Goal: Task Accomplishment & Management: Complete application form

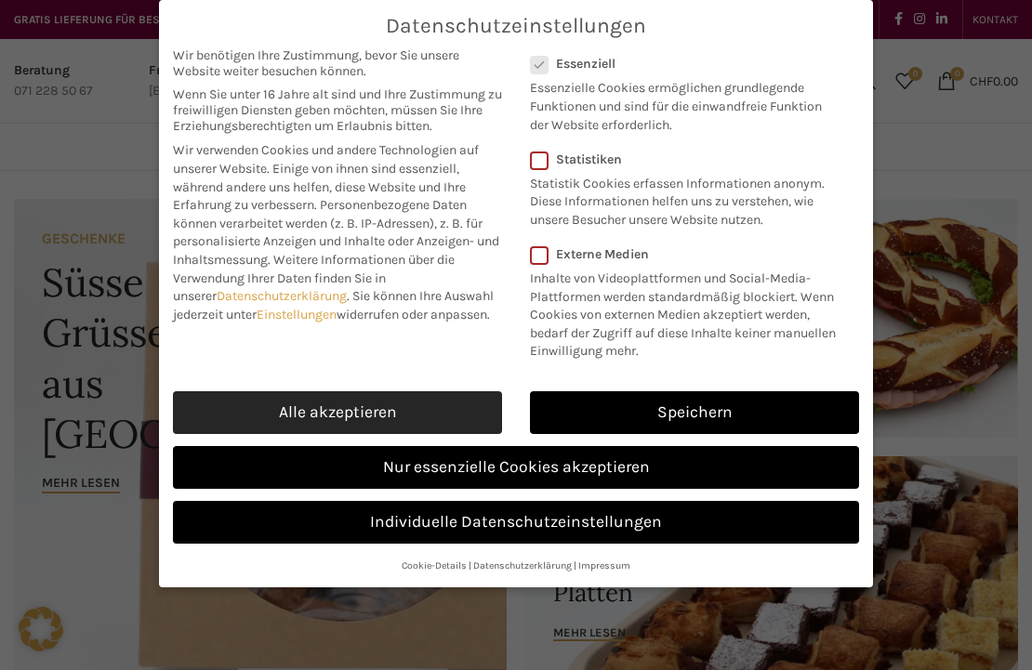
click at [376, 406] on link "Alle akzeptieren" at bounding box center [337, 412] width 329 height 43
checkbox input "true"
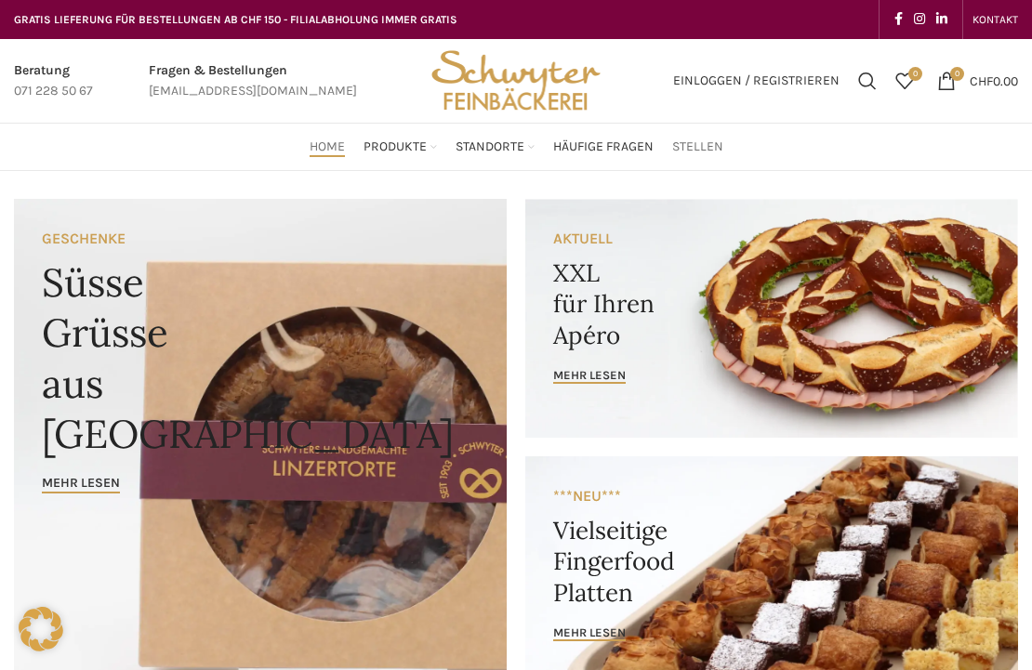
click at [706, 144] on span "Stellen" at bounding box center [697, 148] width 51 height 18
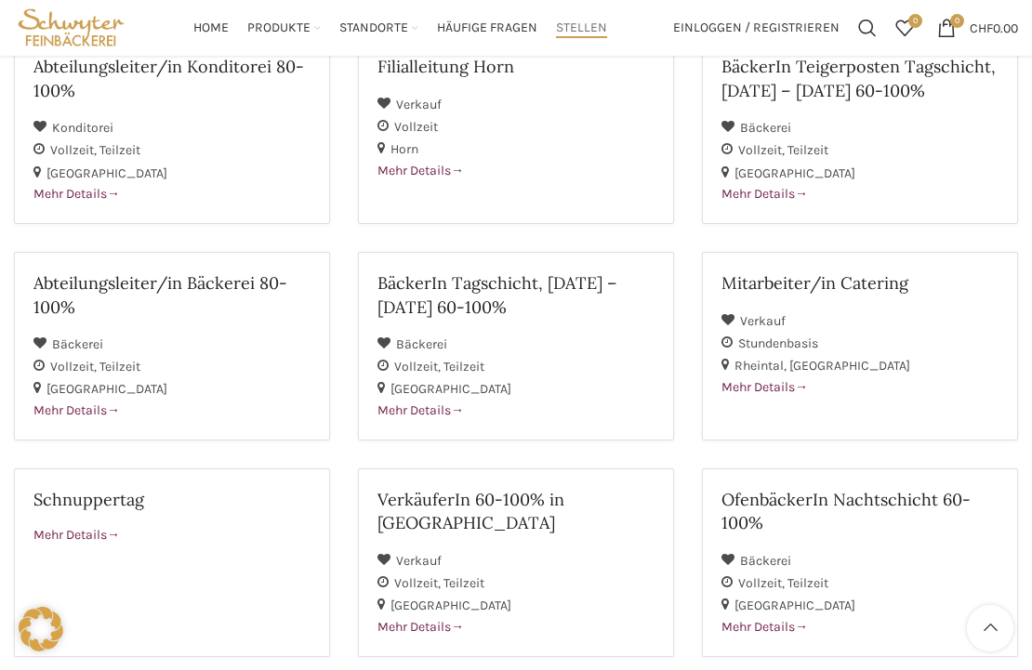
scroll to position [312, 0]
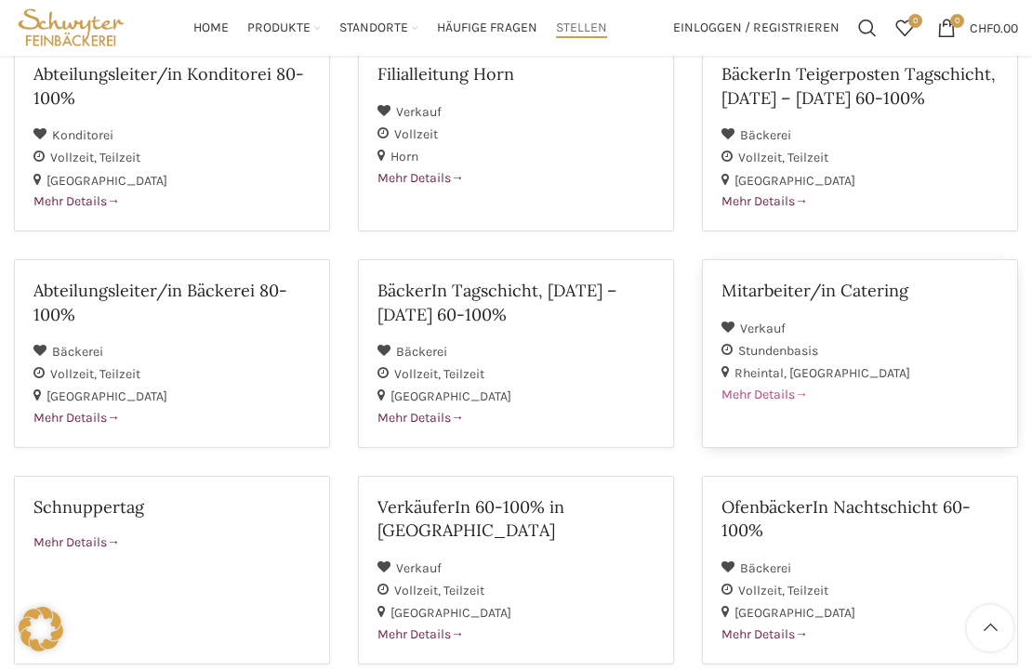
click at [820, 295] on h2 "Mitarbeiter/in Catering" at bounding box center [859, 290] width 277 height 23
click at [501, 507] on h2 "VerkäuferIn 60-100% in [GEOGRAPHIC_DATA]" at bounding box center [515, 519] width 277 height 46
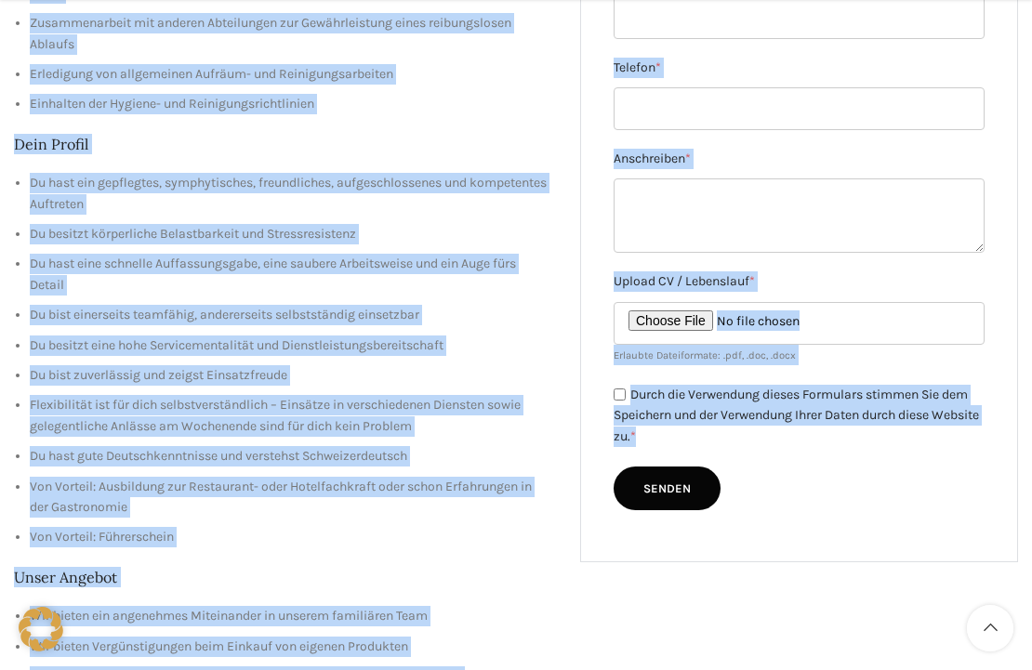
scroll to position [609, 0]
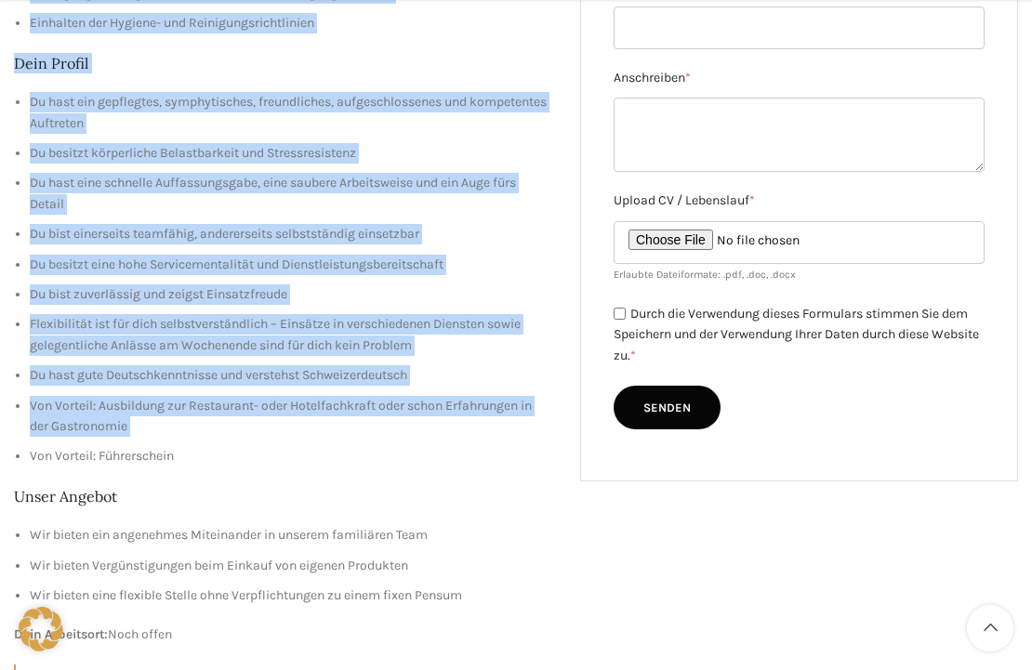
drag, startPoint x: 18, startPoint y: 97, endPoint x: 326, endPoint y: 437, distance: 459.4
click at [326, 437] on div "Deine Aufgaben Vorbereitung, Durchführung und Nachbereitung von Catering-Aufträ…" at bounding box center [283, 217] width 538 height 1032
copy div "Deine Aufgaben Vorbereitung, Durchführung und Nachbereitung von Catering-Aufträ…"
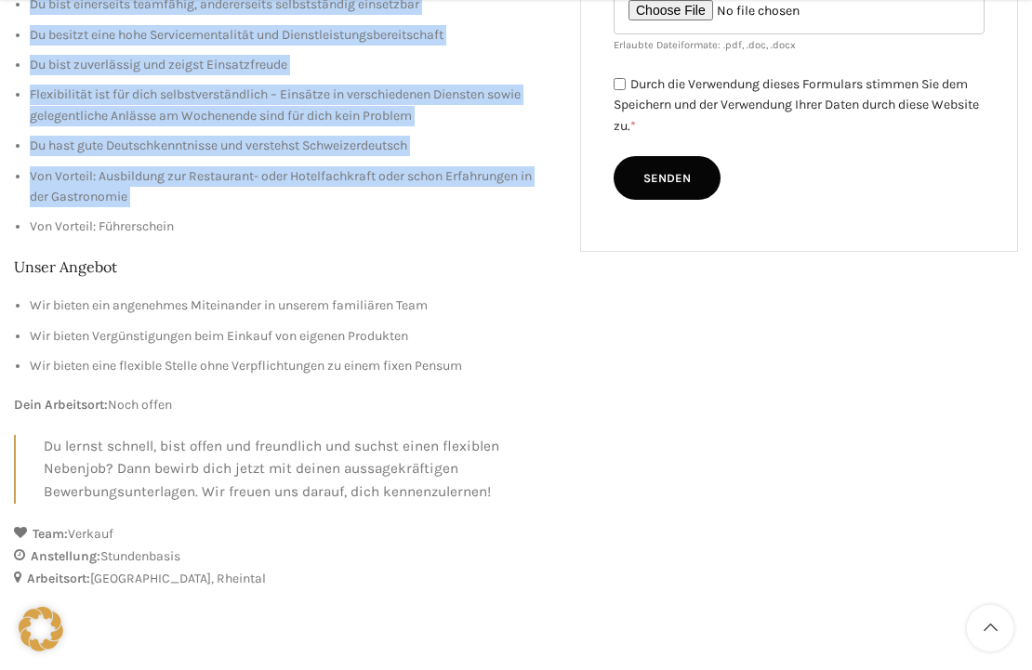
scroll to position [833, 0]
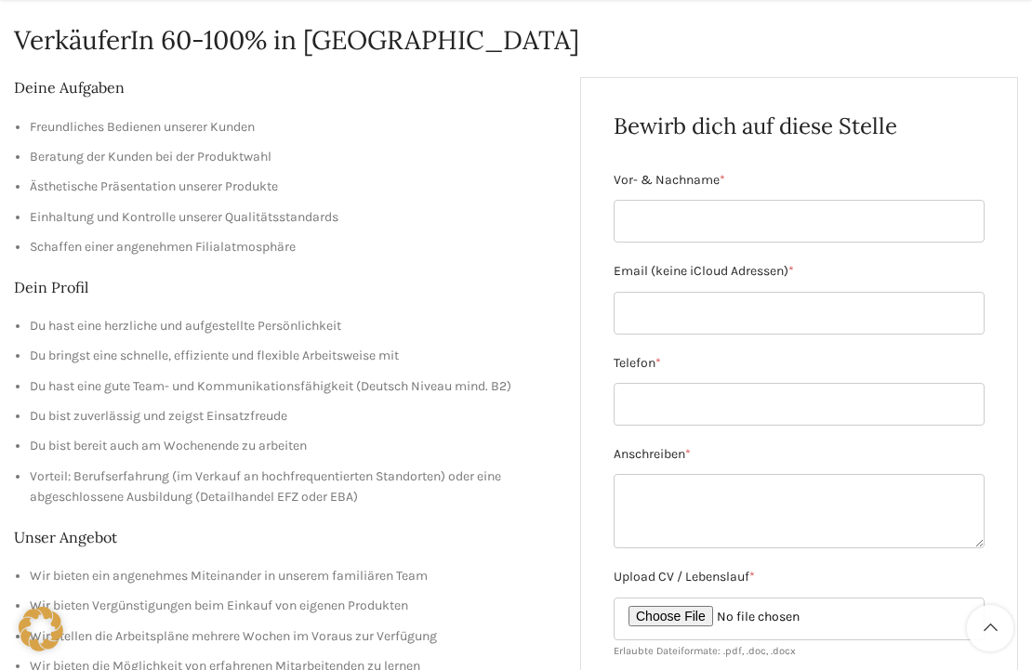
scroll to position [243, 0]
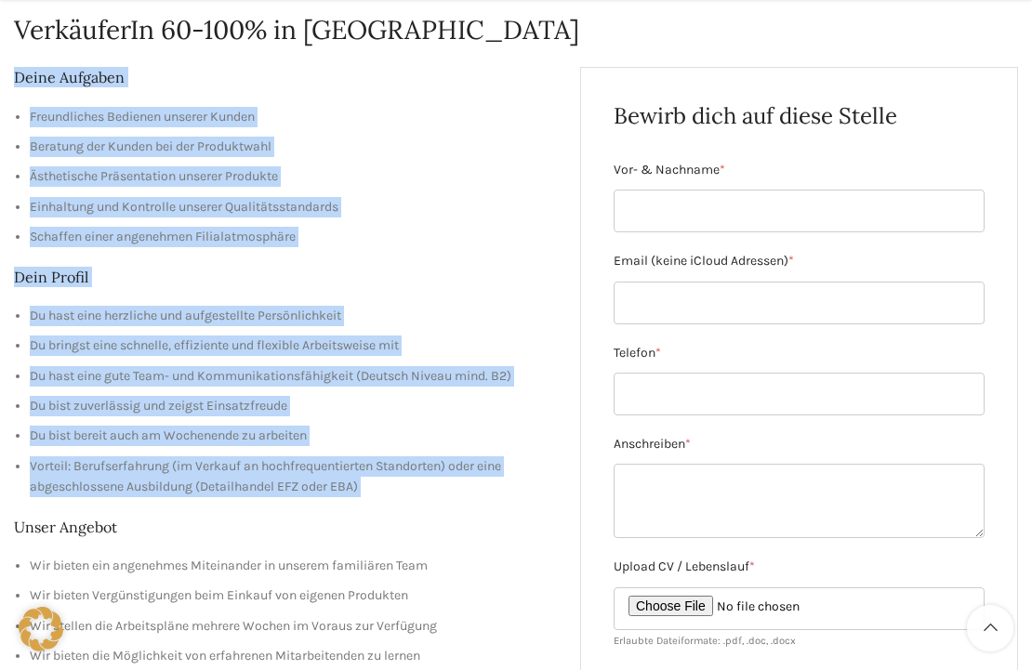
drag, startPoint x: 15, startPoint y: 78, endPoint x: 398, endPoint y: 510, distance: 577.6
click at [398, 510] on div "Deine Aufgaben Freundliches Bedienen unserer Kunden Beratung der Kunden bei der…" at bounding box center [283, 445] width 538 height 757
copy div "Deine Aufgaben Freundliches Bedienen unserer Kunden Beratung der Kunden bei der…"
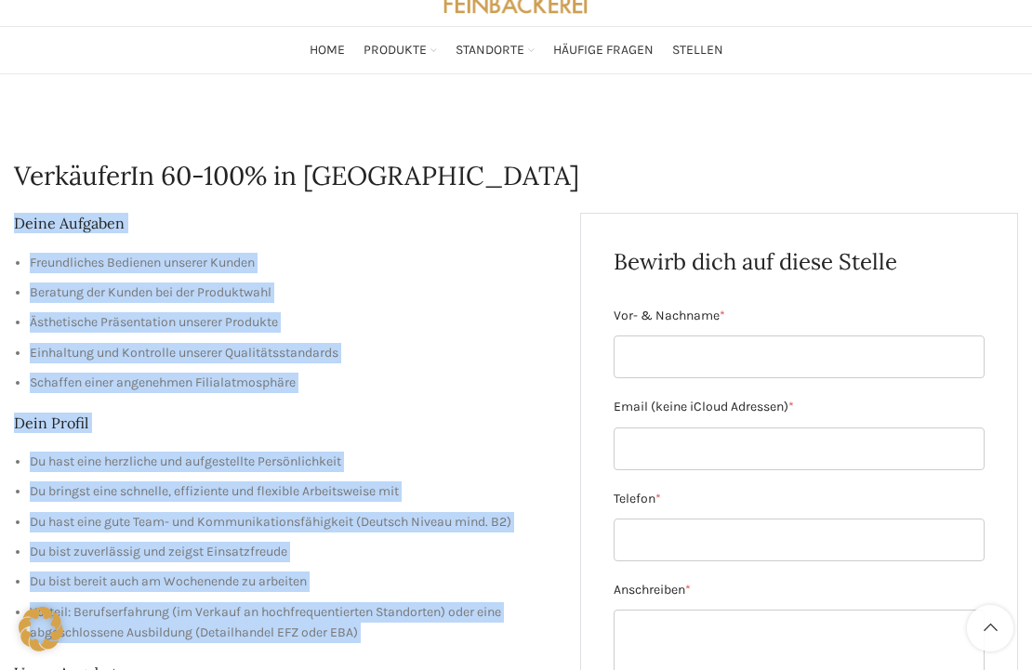
scroll to position [0, 0]
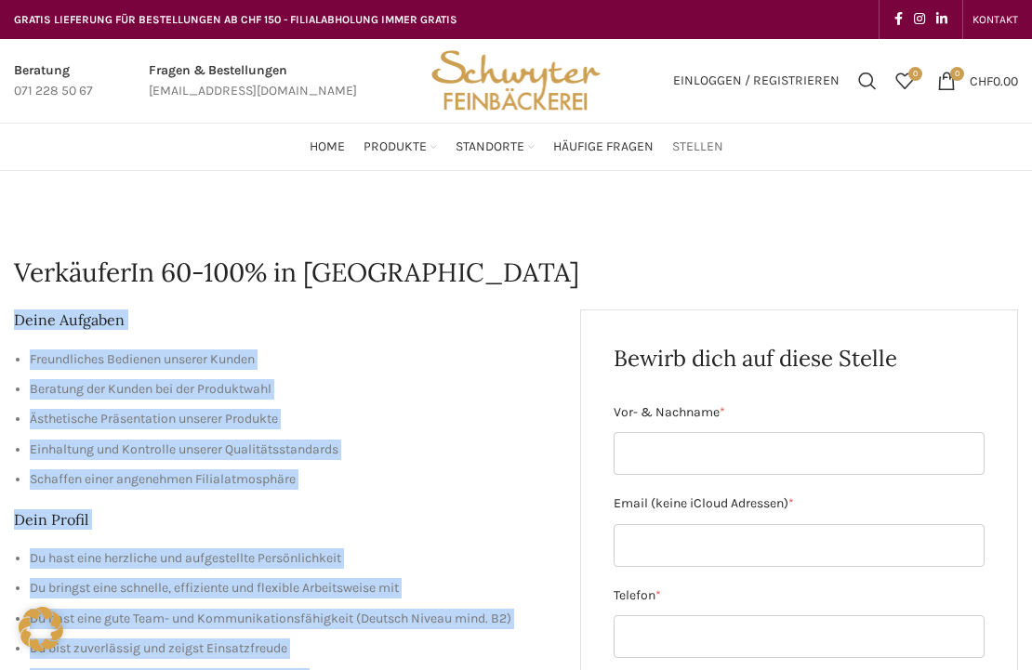
click at [694, 146] on span "Stellen" at bounding box center [697, 148] width 51 height 18
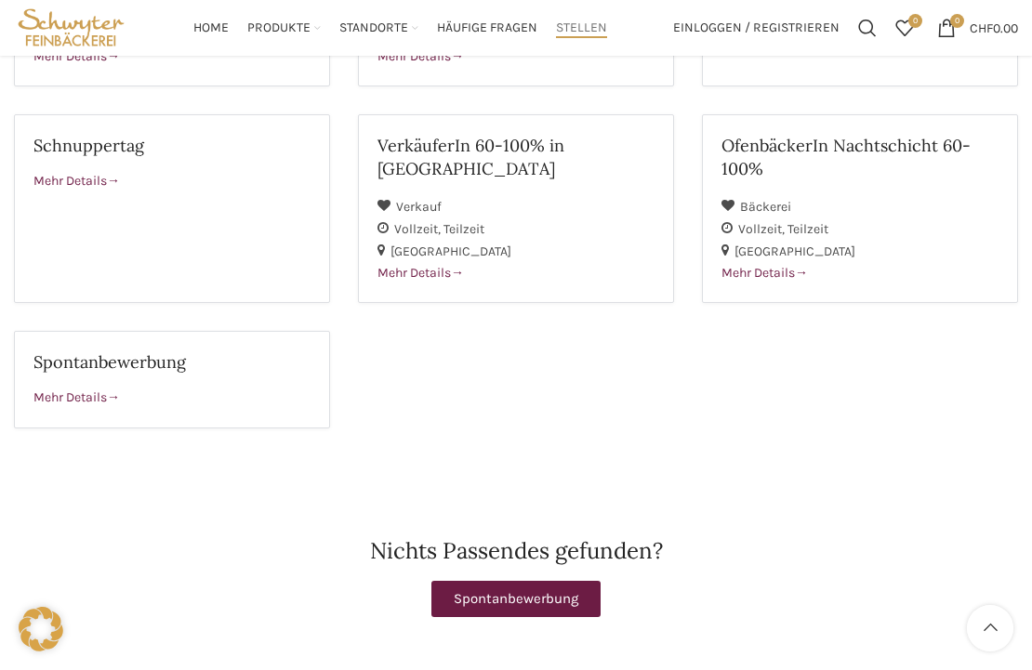
scroll to position [613, 0]
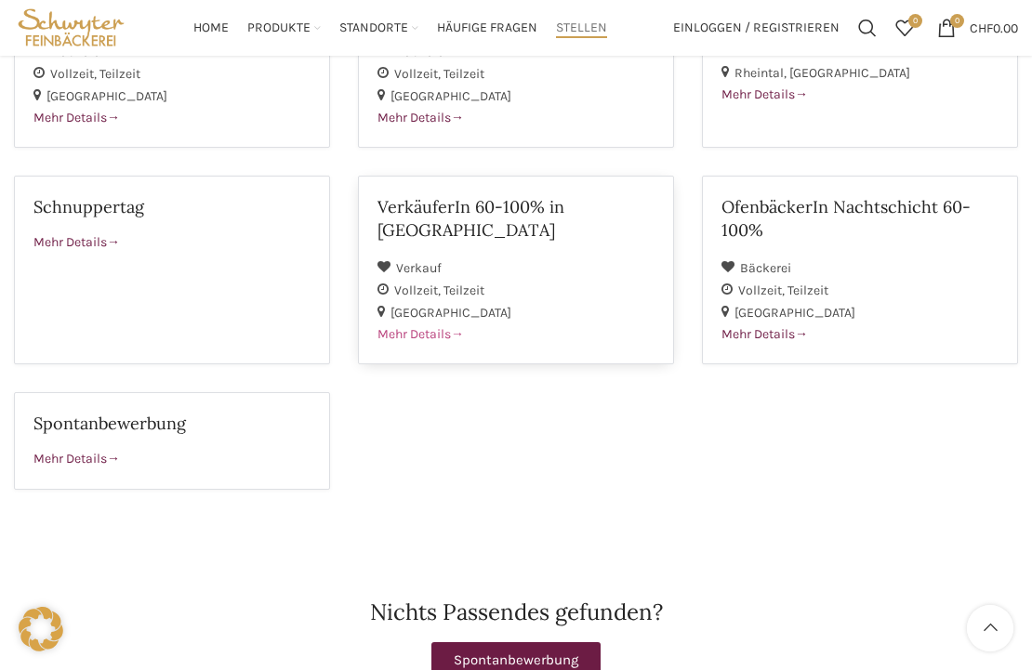
click at [524, 195] on h2 "VerkäuferIn 60-100% in [GEOGRAPHIC_DATA]" at bounding box center [515, 218] width 277 height 46
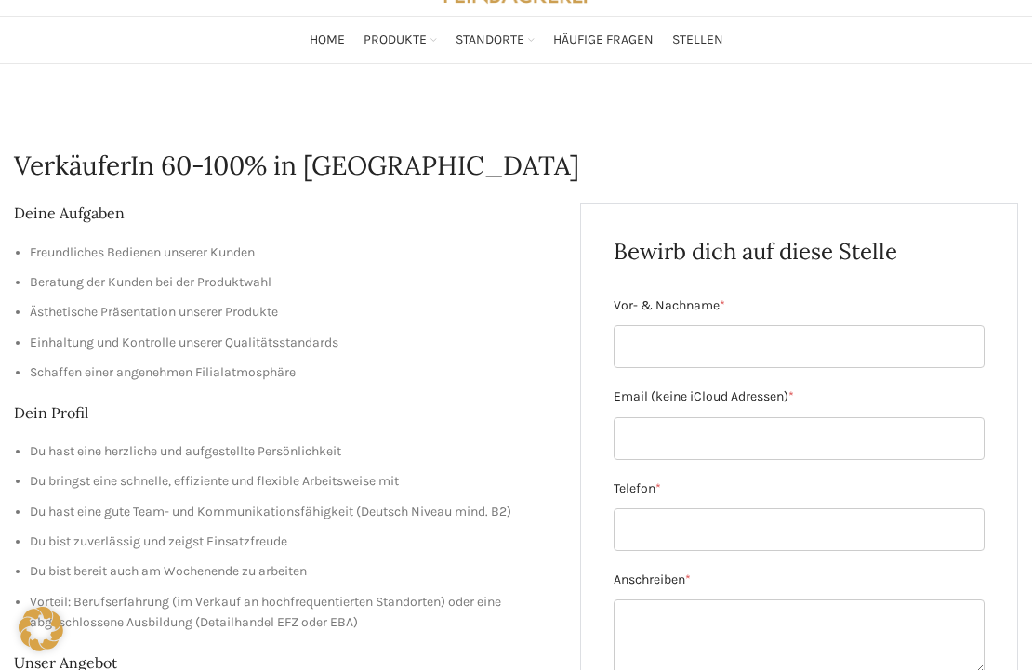
scroll to position [113, 0]
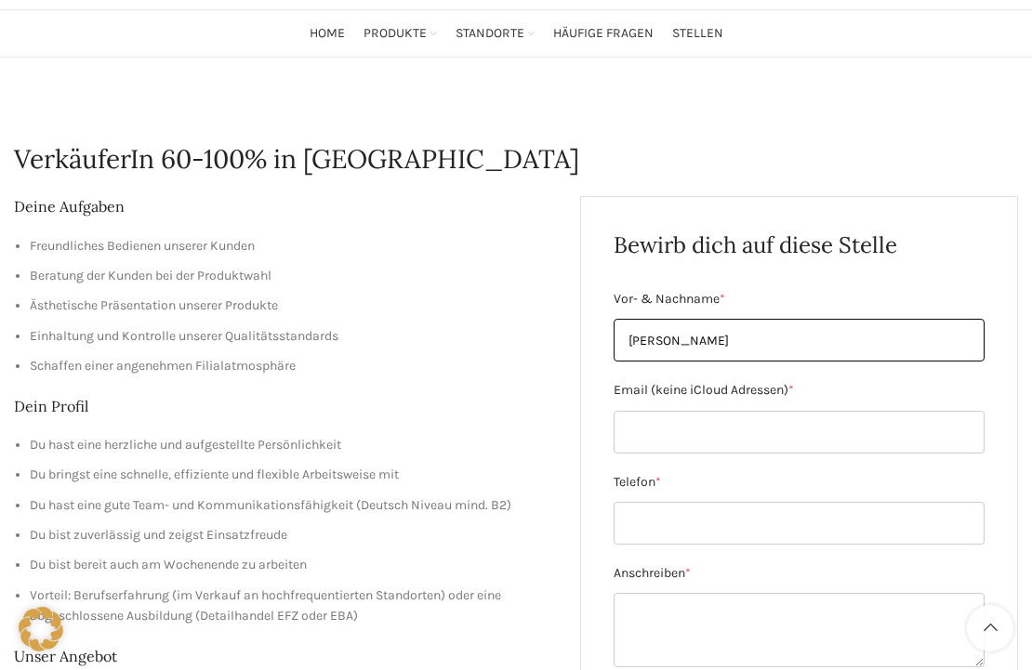
type input "[PERSON_NAME]"
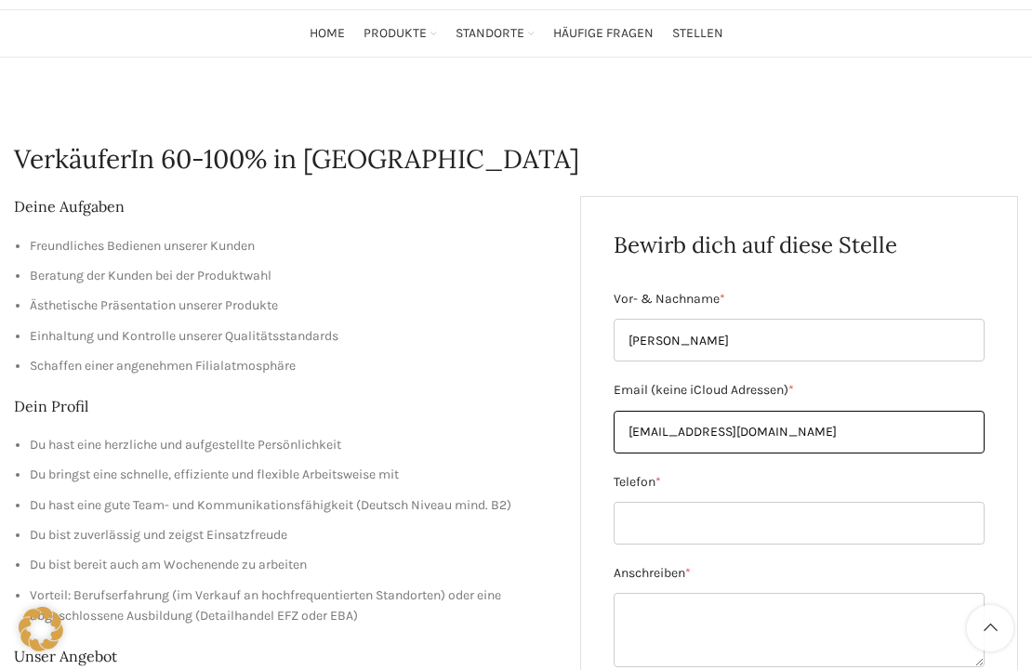
type input "[EMAIL_ADDRESS][DOMAIN_NAME]"
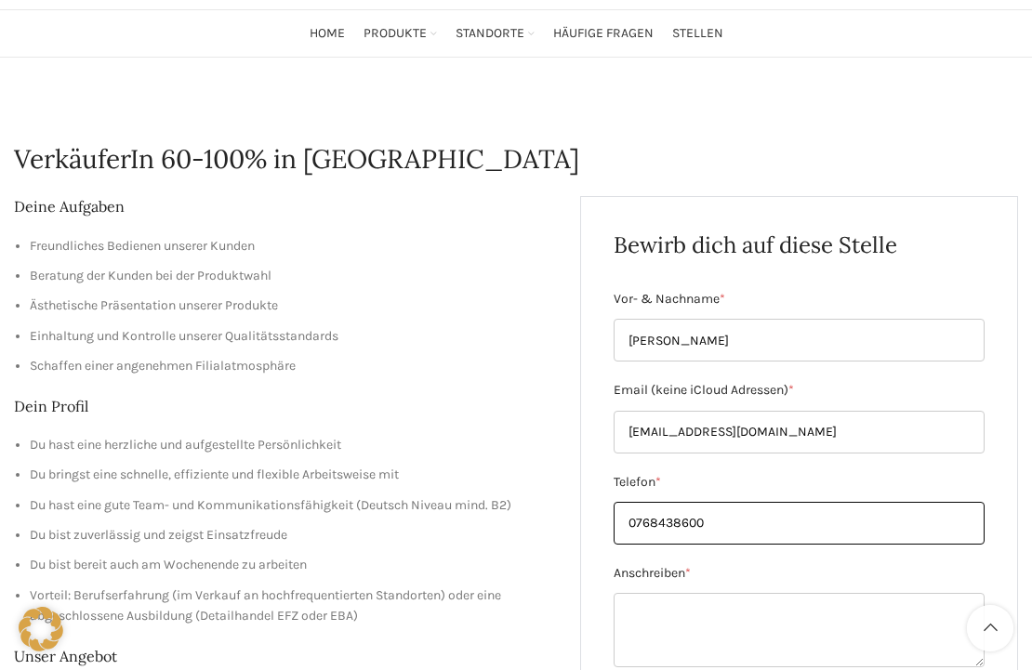
type input "0768438600"
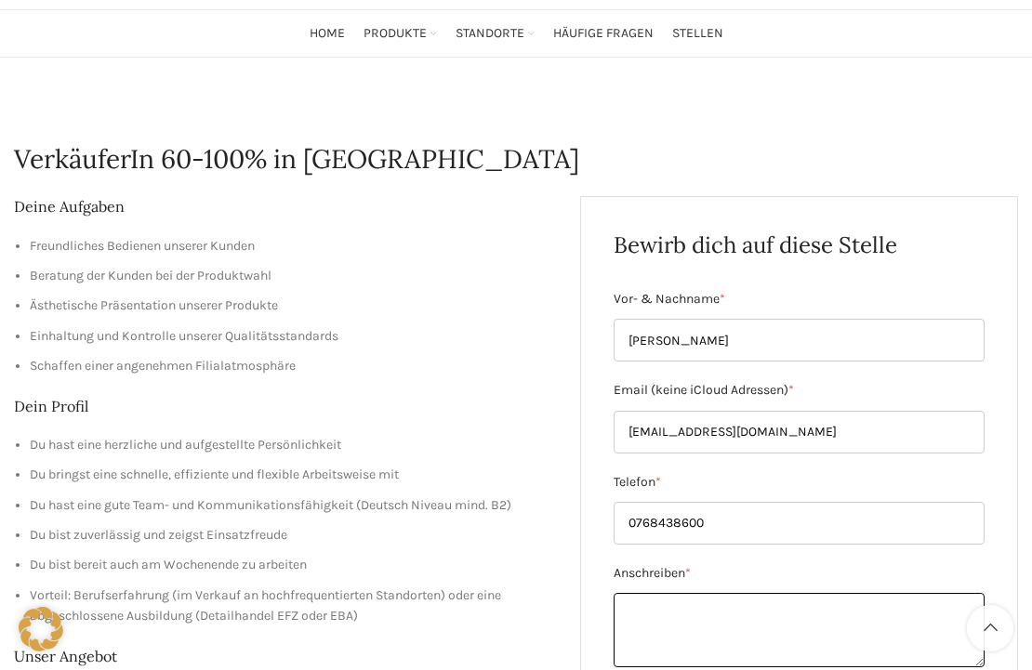
click at [694, 603] on textarea "Anschreiben *" at bounding box center [799, 630] width 371 height 74
click at [588, 486] on div "Bewirb dich auf diese Stelle Vor- & Nachname * [PERSON_NAME] Email (keine iClou…" at bounding box center [799, 586] width 438 height 781
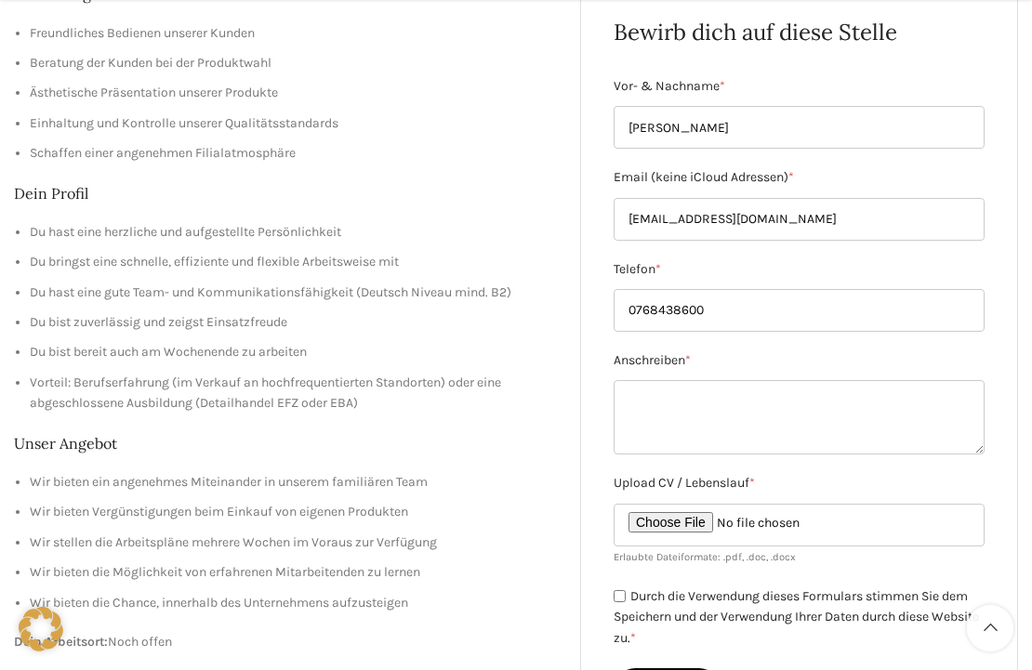
scroll to position [364, 0]
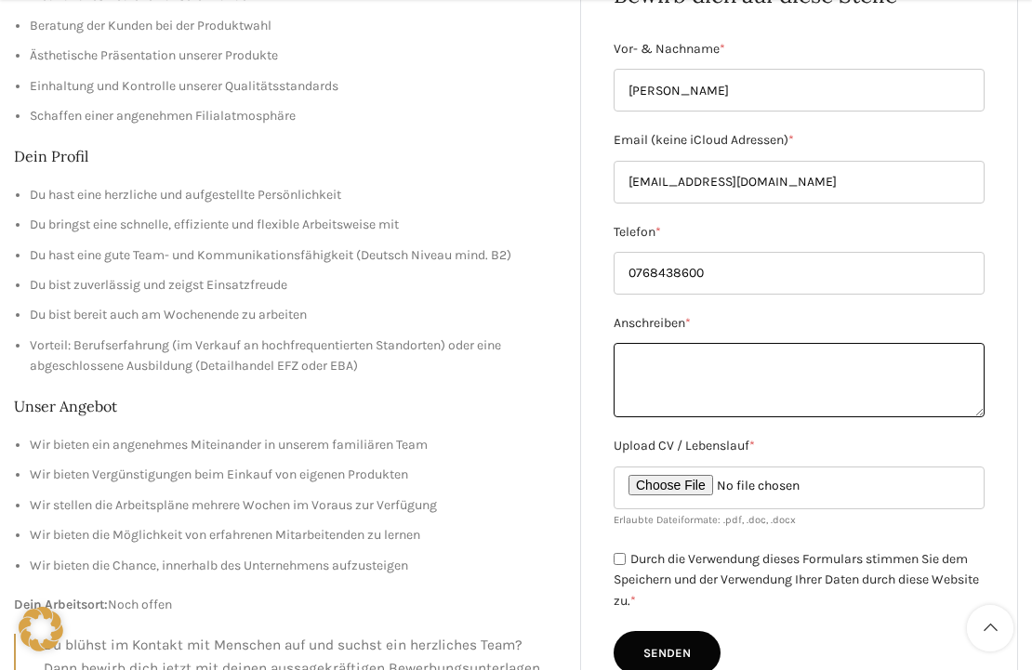
click at [716, 377] on textarea "Anschreiben *" at bounding box center [799, 380] width 371 height 74
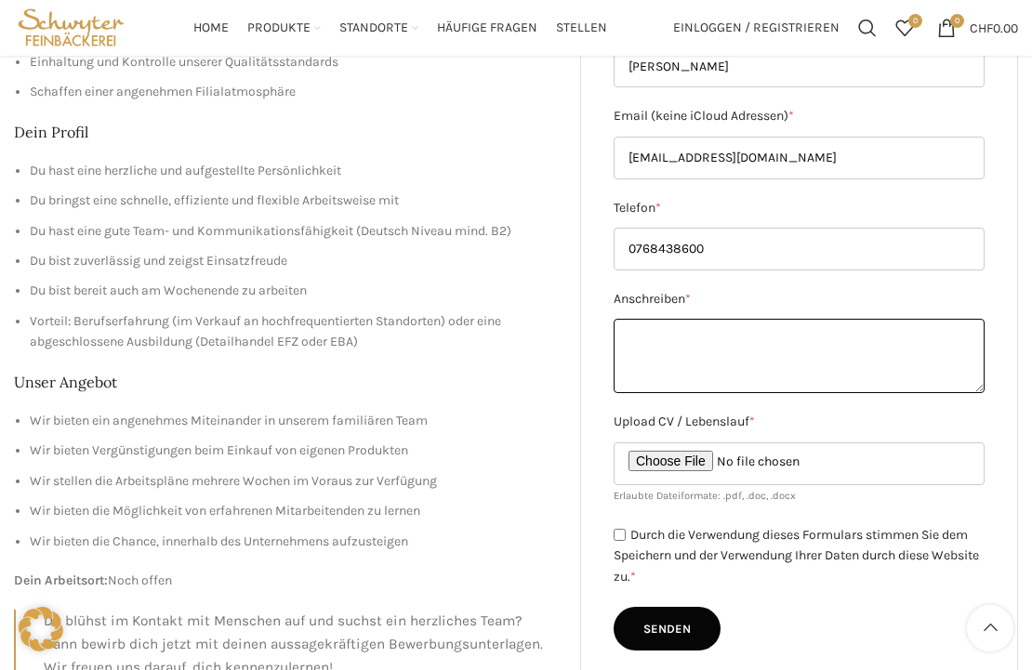
scroll to position [369, 0]
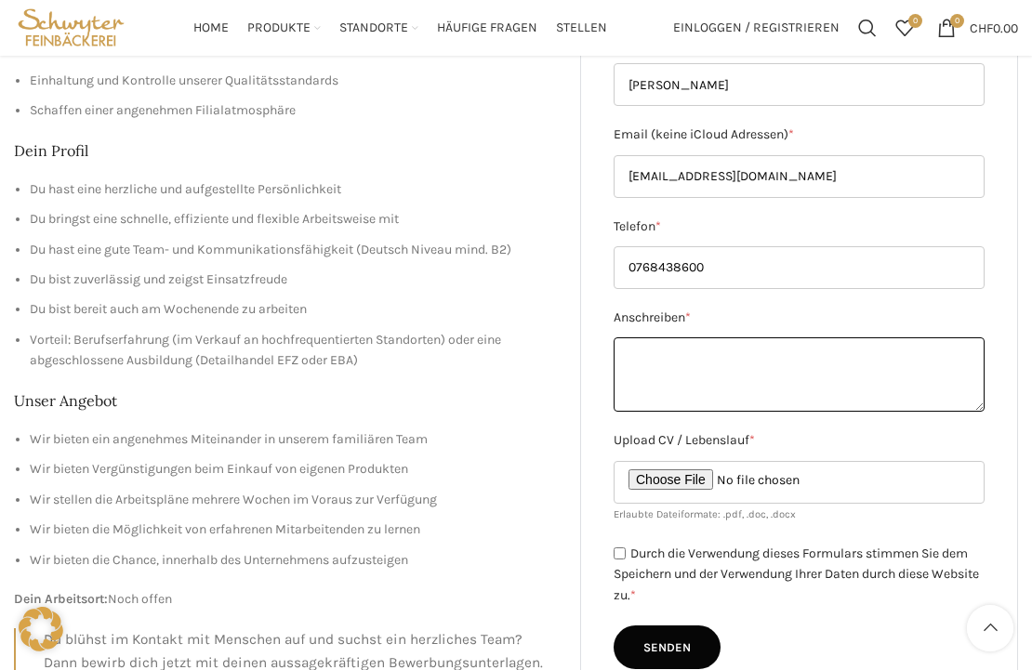
paste textarea "Lore ipsumdo Sitam con Adipis Eli seddo eiu Tempori utl et dol magna aliqua Eni…"
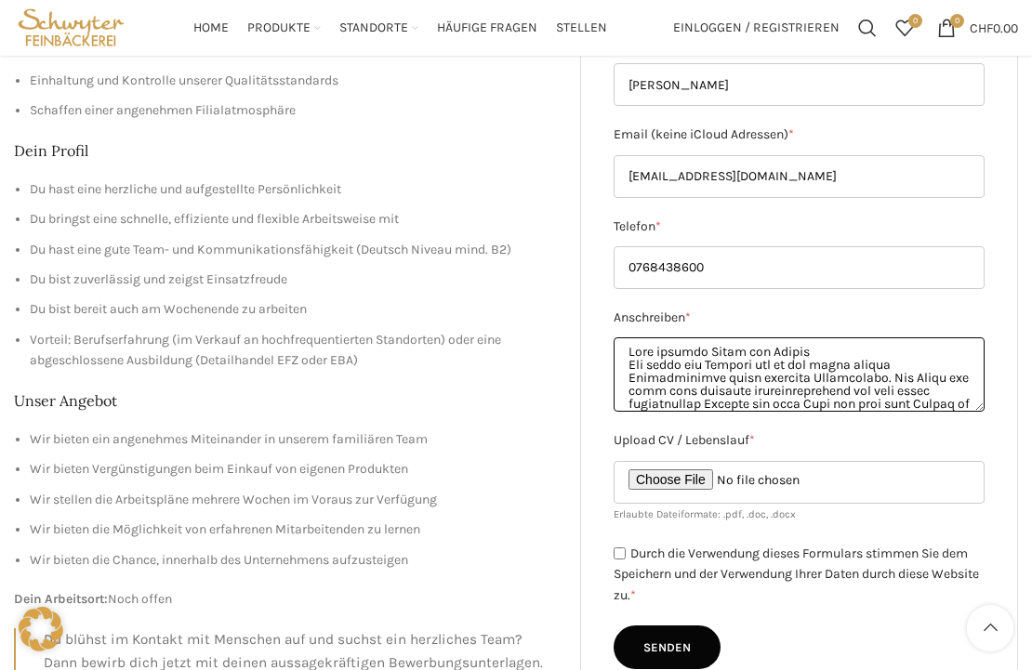
scroll to position [450, 0]
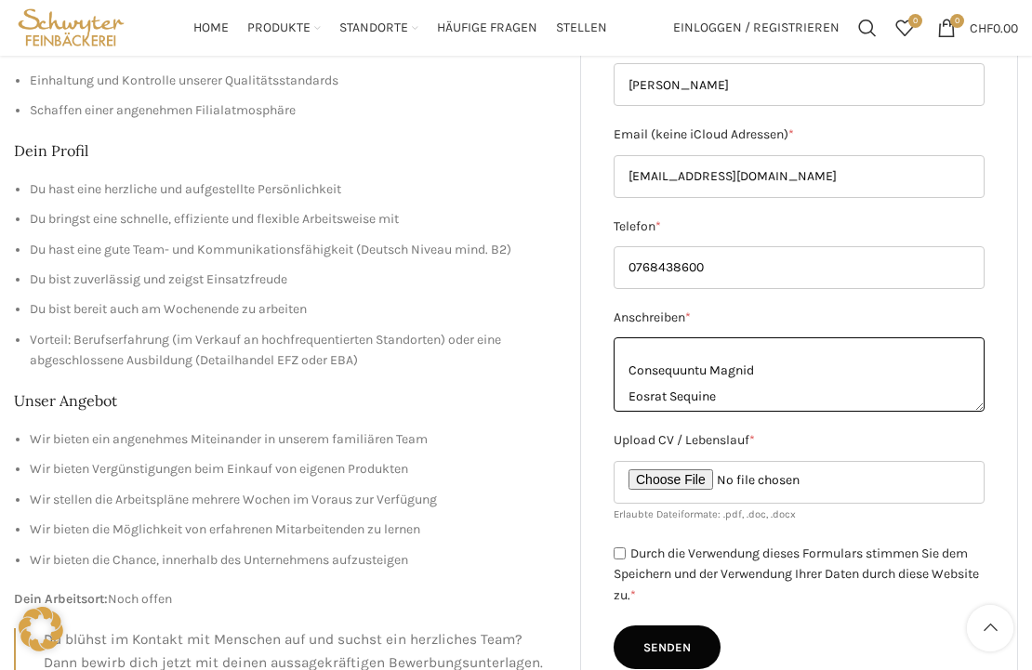
type textarea "Lore ipsumdo Sitam con Adipis Eli seddo eiu Tempori utl et dol magna aliqua Eni…"
click at [679, 478] on input "Upload CV / Lebenslauf *" at bounding box center [799, 482] width 371 height 43
click at [693, 481] on input "Upload CV / Lebenslauf *" at bounding box center [799, 482] width 371 height 43
click at [684, 477] on input "Upload CV / Lebenslauf *" at bounding box center [799, 482] width 371 height 43
type input "C:\fakepath\Vranjes_Stanko_LL.pdf"
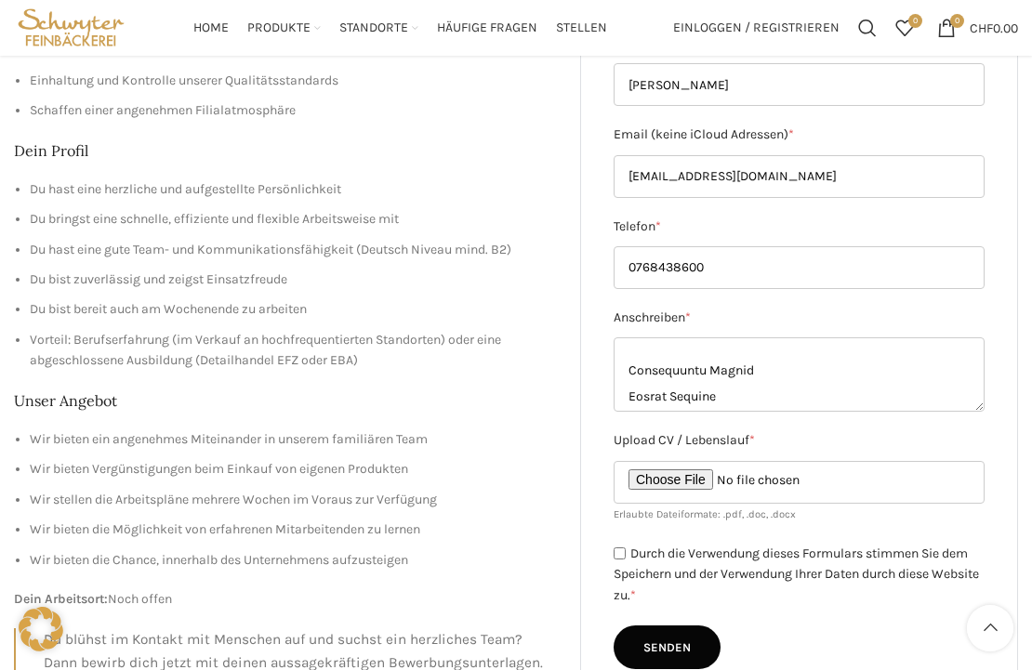
click at [628, 550] on div "Durch die Verwendung dieses Formulars stimmen Sie dem Speichern und der Verwend…" at bounding box center [799, 575] width 371 height 64
click at [619, 549] on input "Durch die Verwendung dieses Formulars stimmen Sie dem Speichern und der Verwend…" at bounding box center [620, 554] width 12 height 12
checkbox input "true"
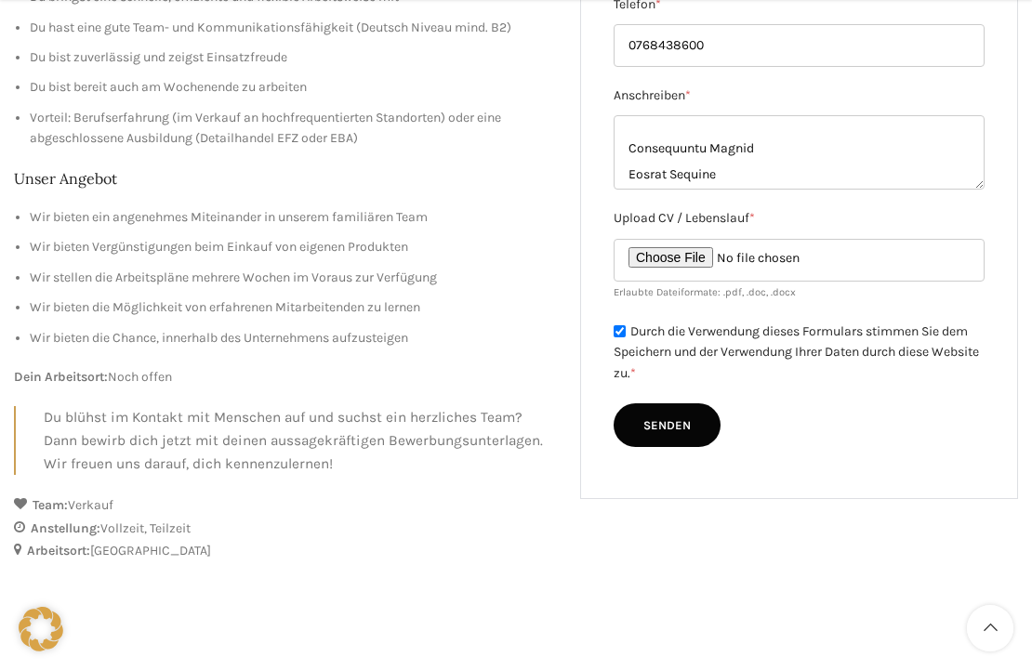
scroll to position [605, 0]
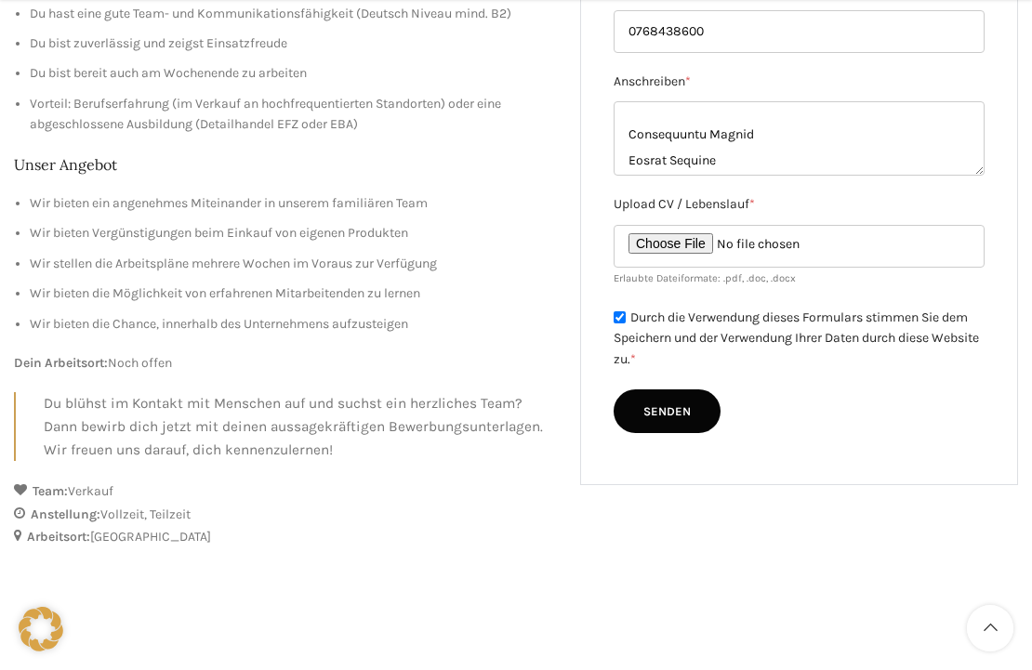
click at [674, 404] on input "Senden" at bounding box center [667, 412] width 107 height 45
type input "Senden"
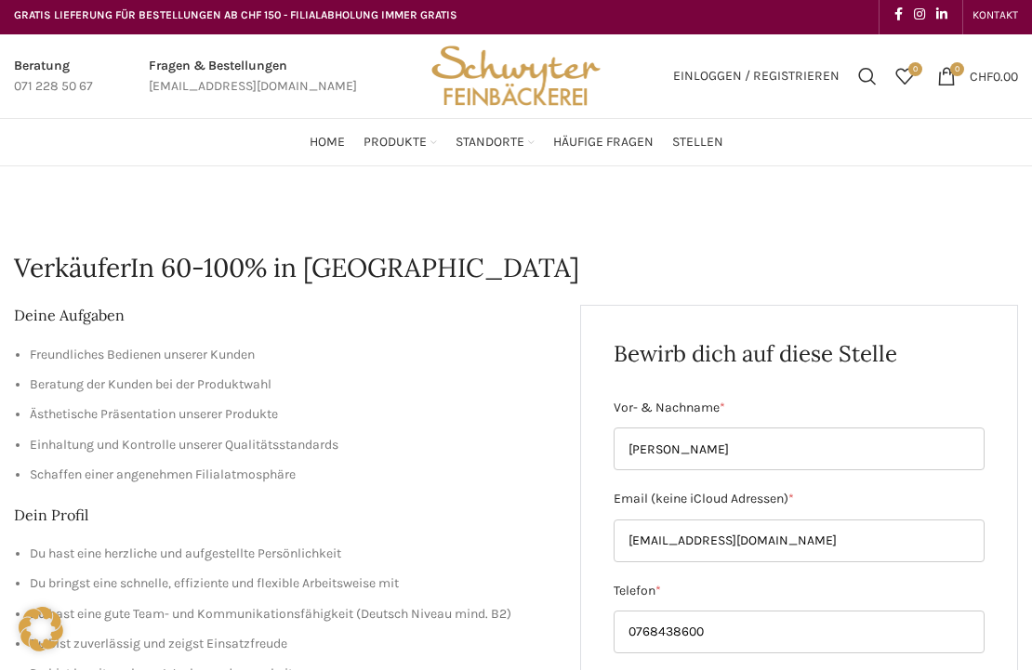
scroll to position [0, 0]
